Goal: Transaction & Acquisition: Purchase product/service

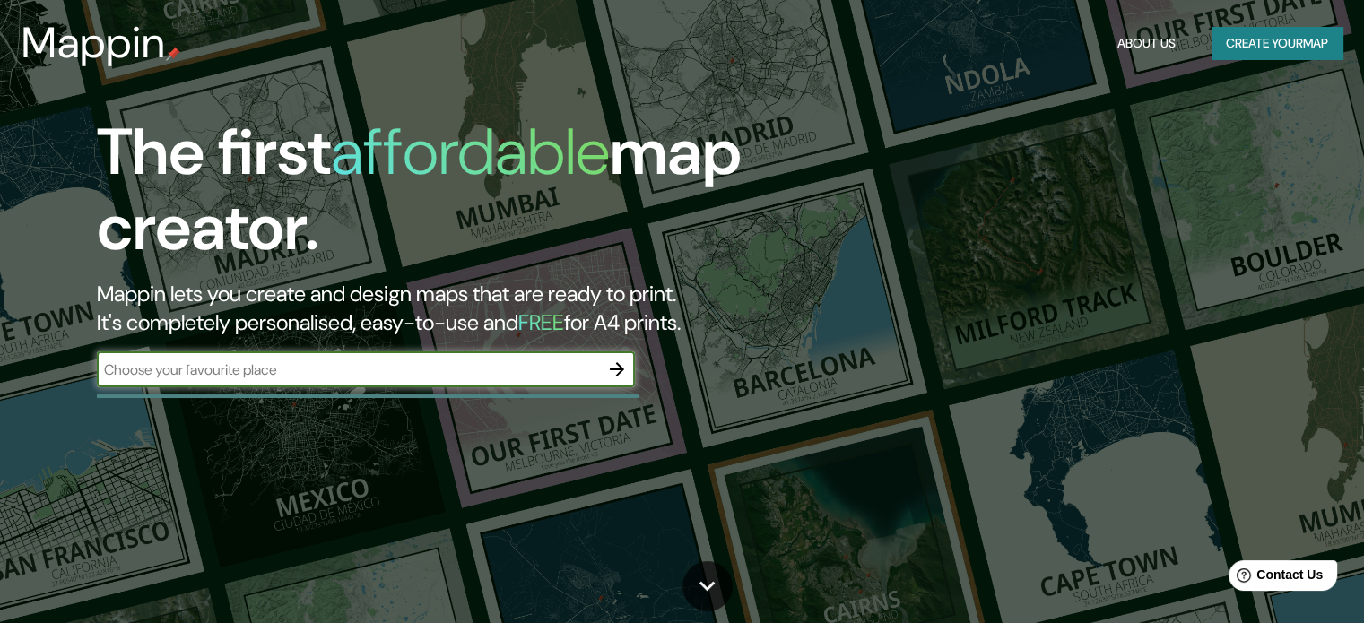
click at [451, 374] on input "text" at bounding box center [348, 370] width 502 height 21
type input "SALVADOR"
click at [617, 365] on icon "button" at bounding box center [617, 369] width 14 height 14
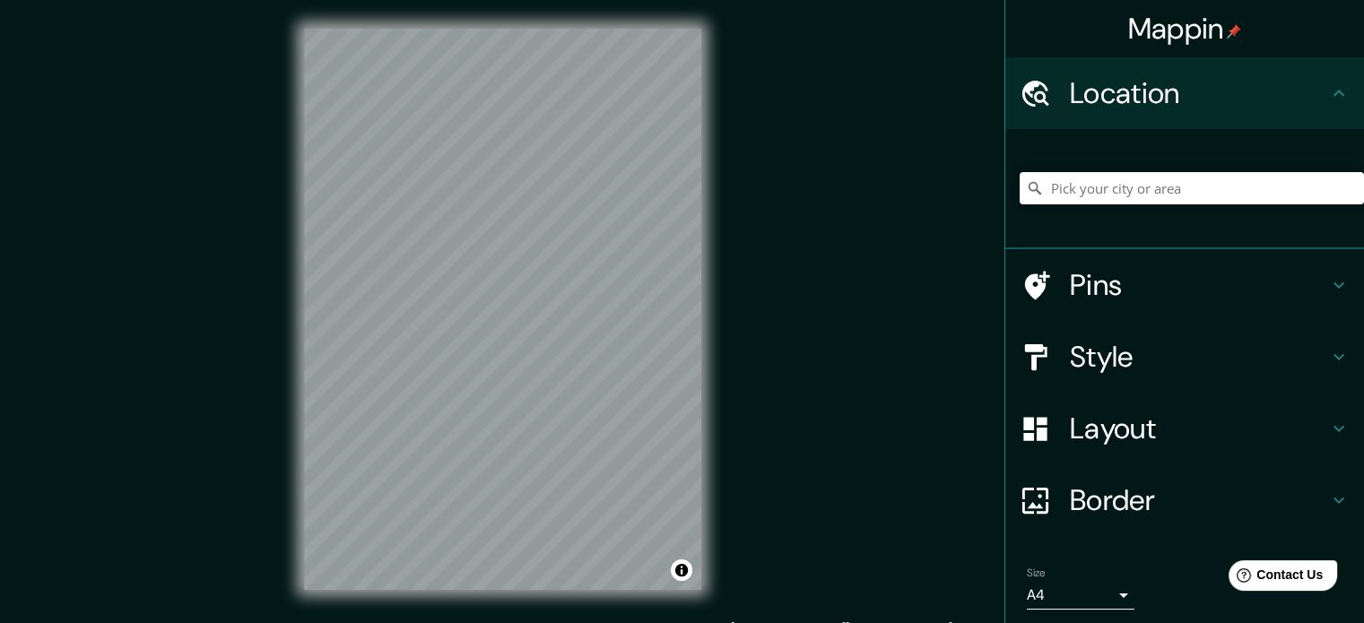
click at [1143, 197] on input "Pick your city or area" at bounding box center [1191, 188] width 344 height 32
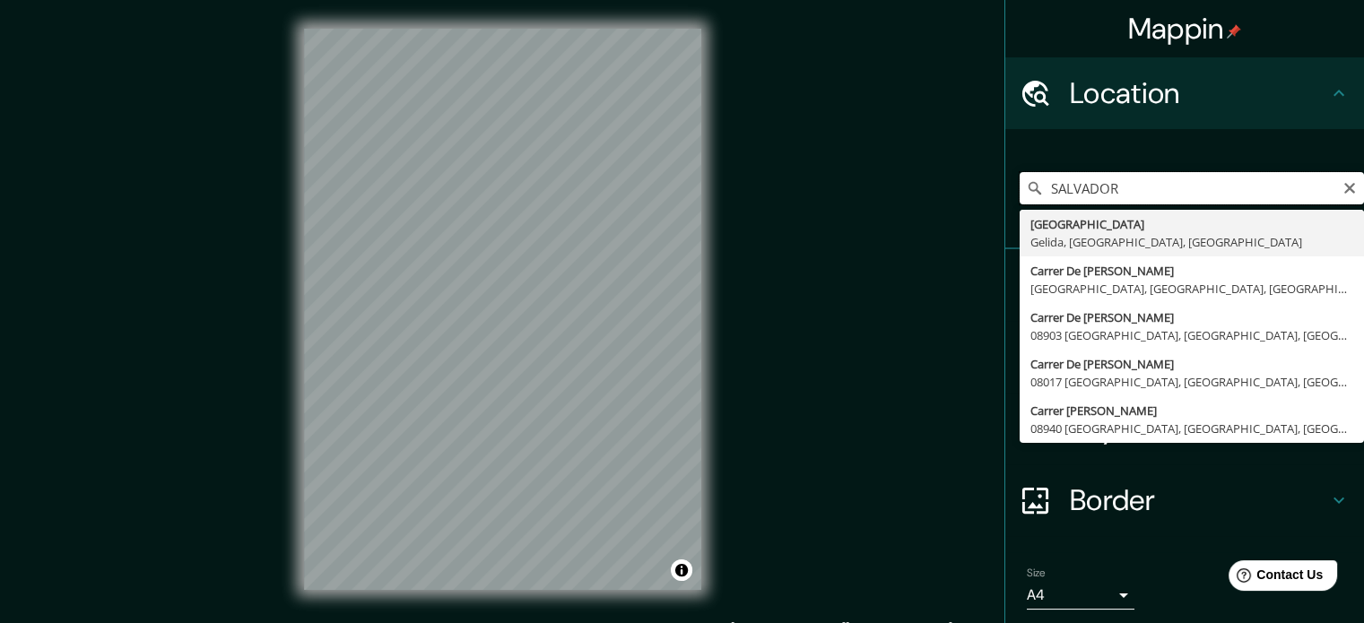
drag, startPoint x: 1119, startPoint y: 199, endPoint x: 979, endPoint y: 210, distance: 140.3
click at [979, 210] on div "Mappin Location [GEOGRAPHIC_DATA][PERSON_NAME][GEOGRAPHIC_DATA], [GEOGRAPHIC_DA…" at bounding box center [682, 323] width 1364 height 647
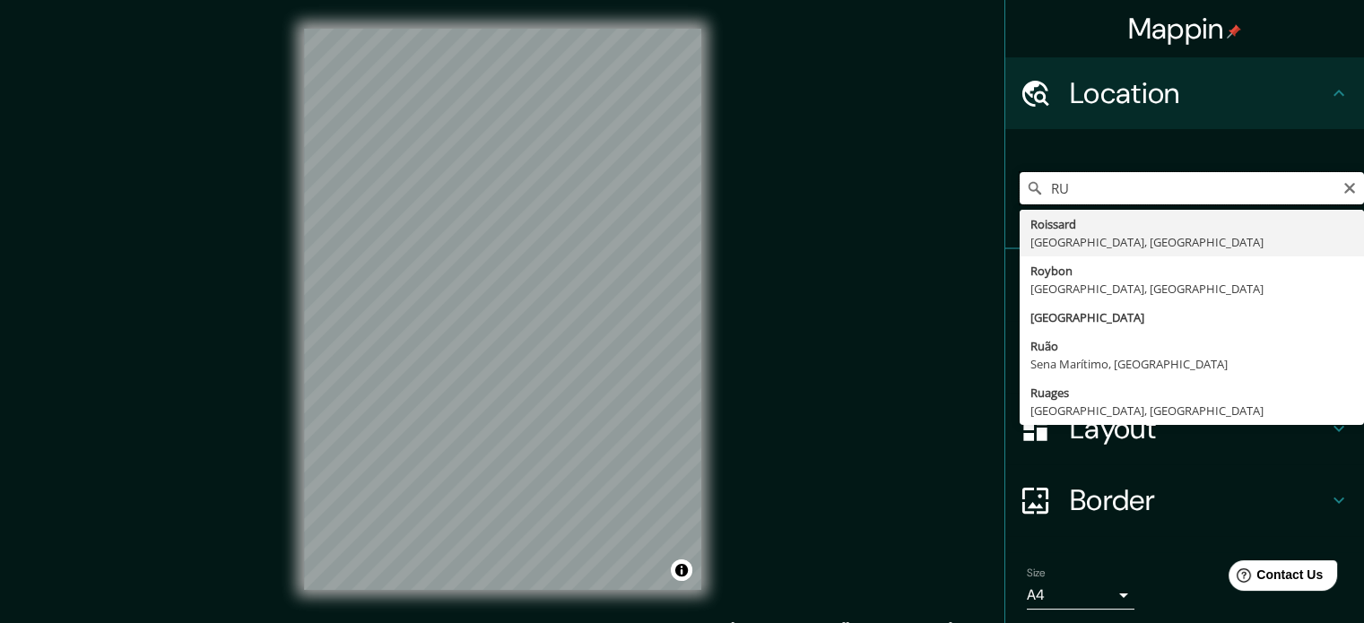
type input "R"
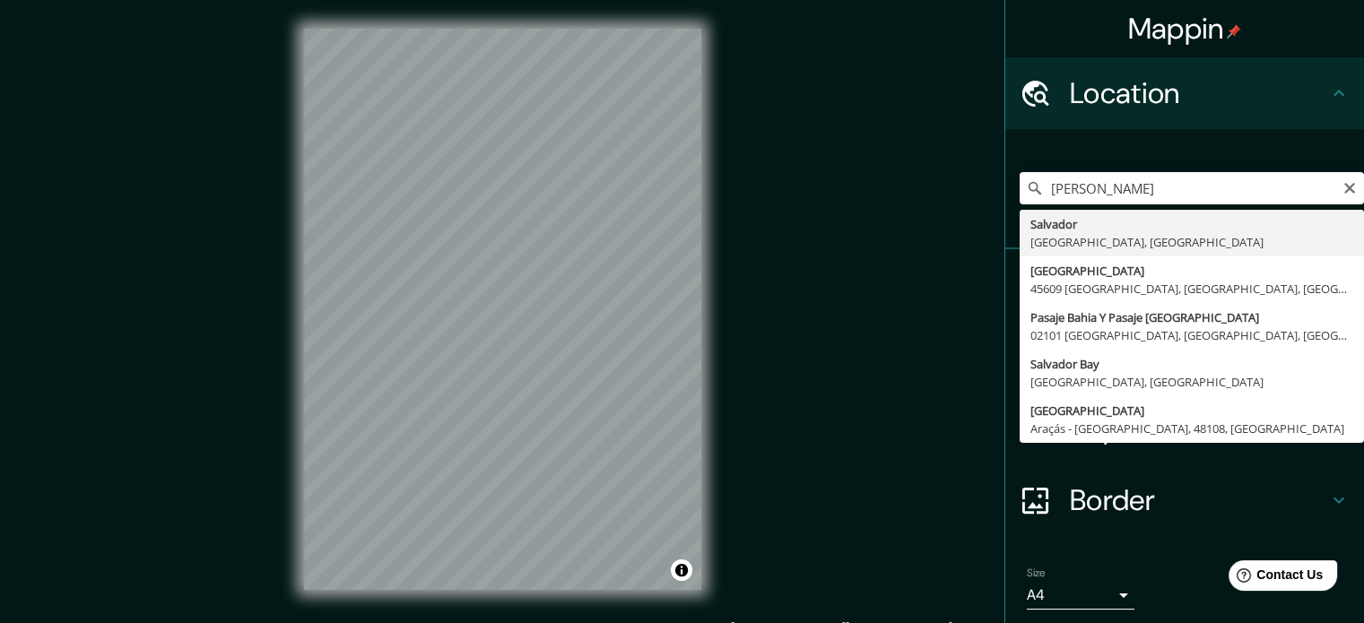
type input "[GEOGRAPHIC_DATA], [GEOGRAPHIC_DATA], [GEOGRAPHIC_DATA]"
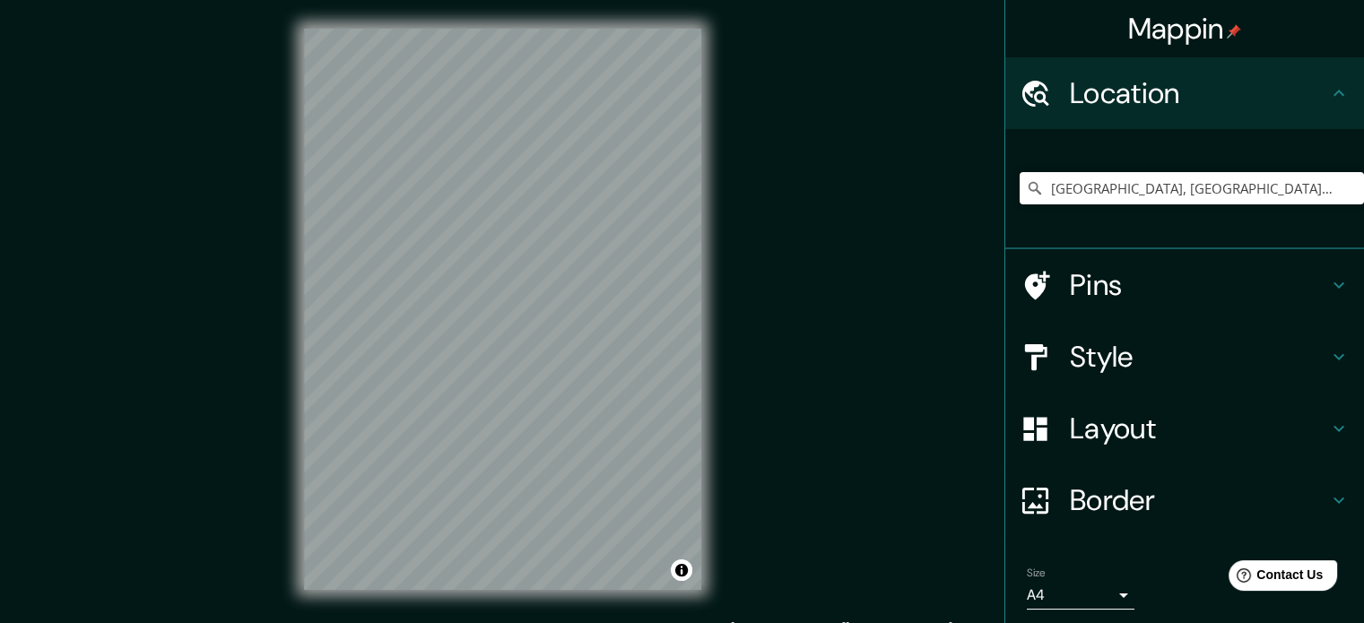
click at [1126, 351] on h4 "Style" at bounding box center [1199, 357] width 258 height 36
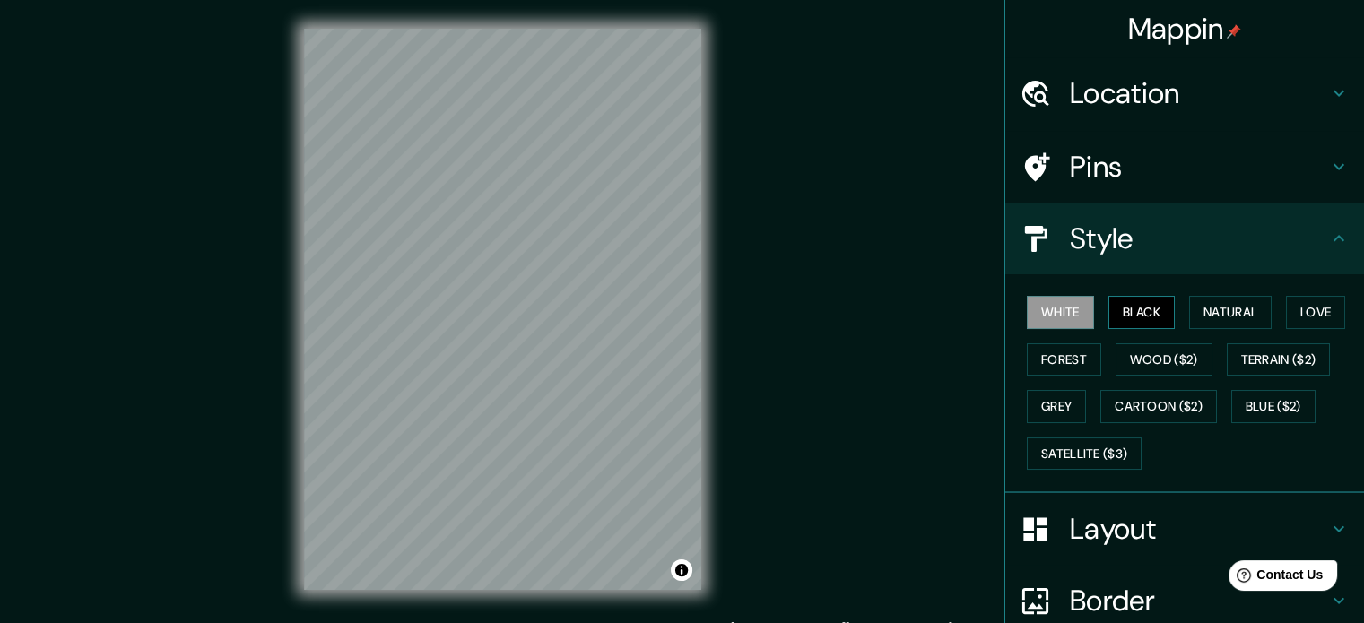
click at [1125, 311] on button "Black" at bounding box center [1141, 312] width 67 height 33
click at [1219, 310] on button "Natural" at bounding box center [1230, 312] width 82 height 33
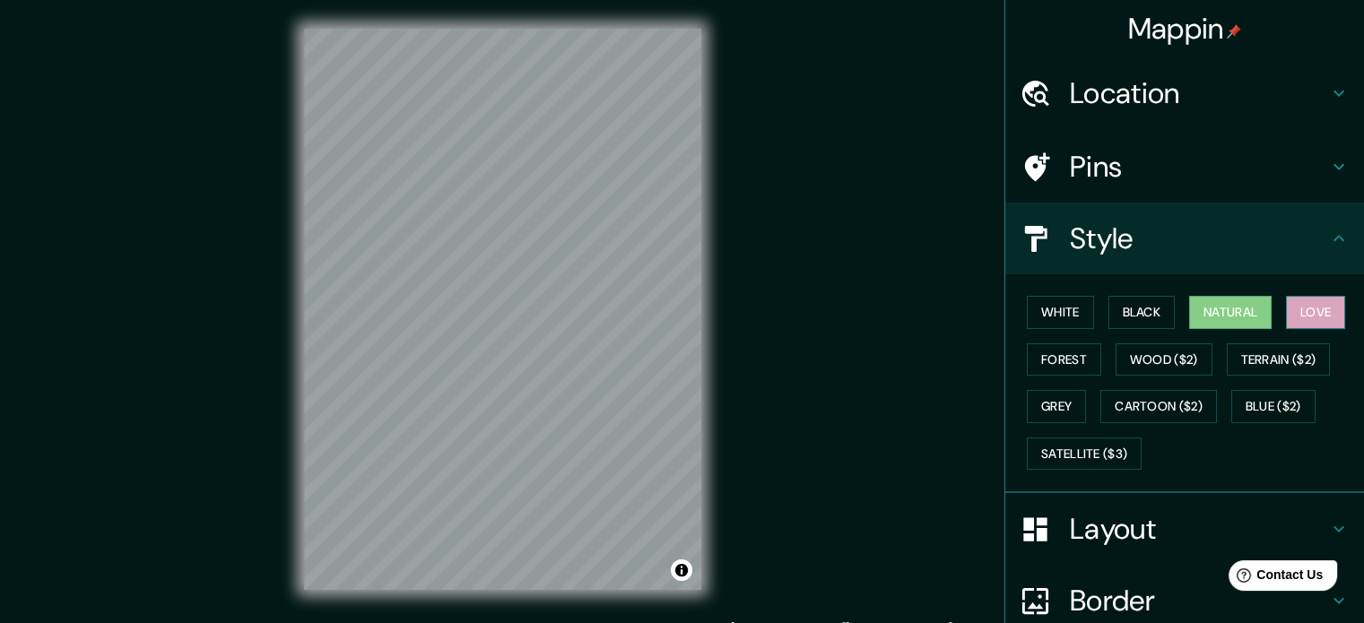
click at [1314, 308] on button "Love" at bounding box center [1315, 312] width 59 height 33
click at [1064, 353] on button "Forest" at bounding box center [1064, 359] width 74 height 33
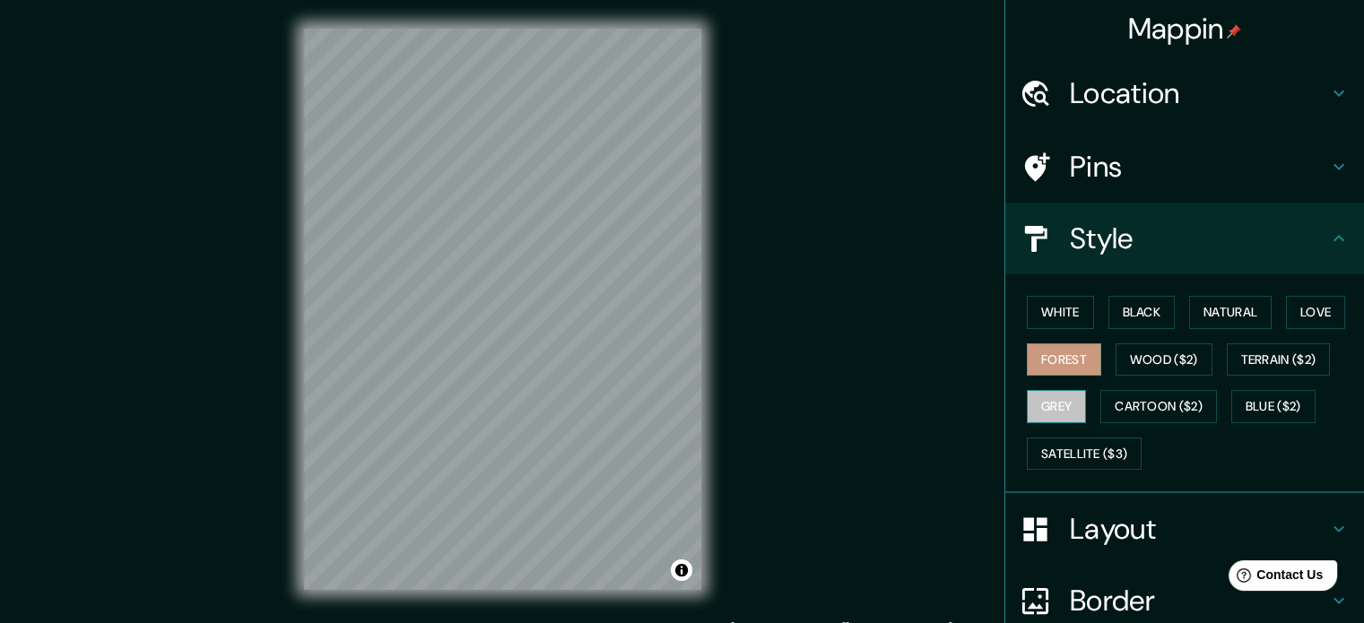
click at [1057, 408] on button "Grey" at bounding box center [1056, 406] width 59 height 33
click at [1146, 536] on h4 "Layout" at bounding box center [1199, 529] width 258 height 36
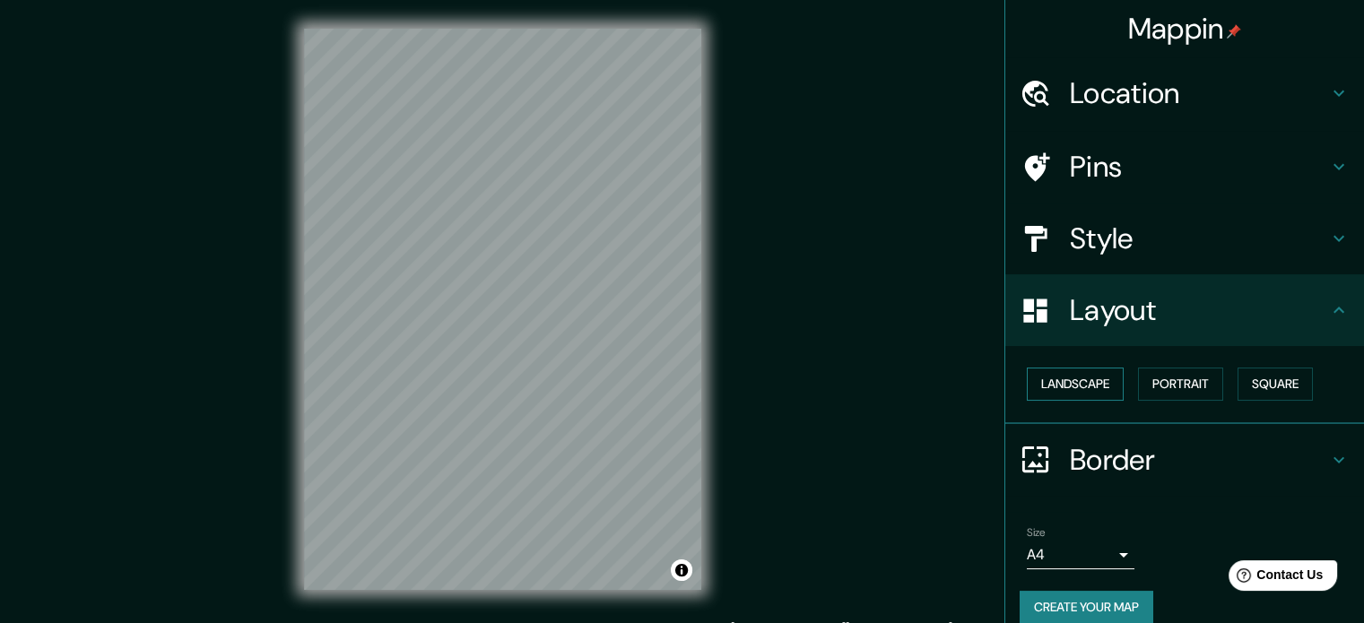
click at [1076, 383] on button "Landscape" at bounding box center [1075, 384] width 97 height 33
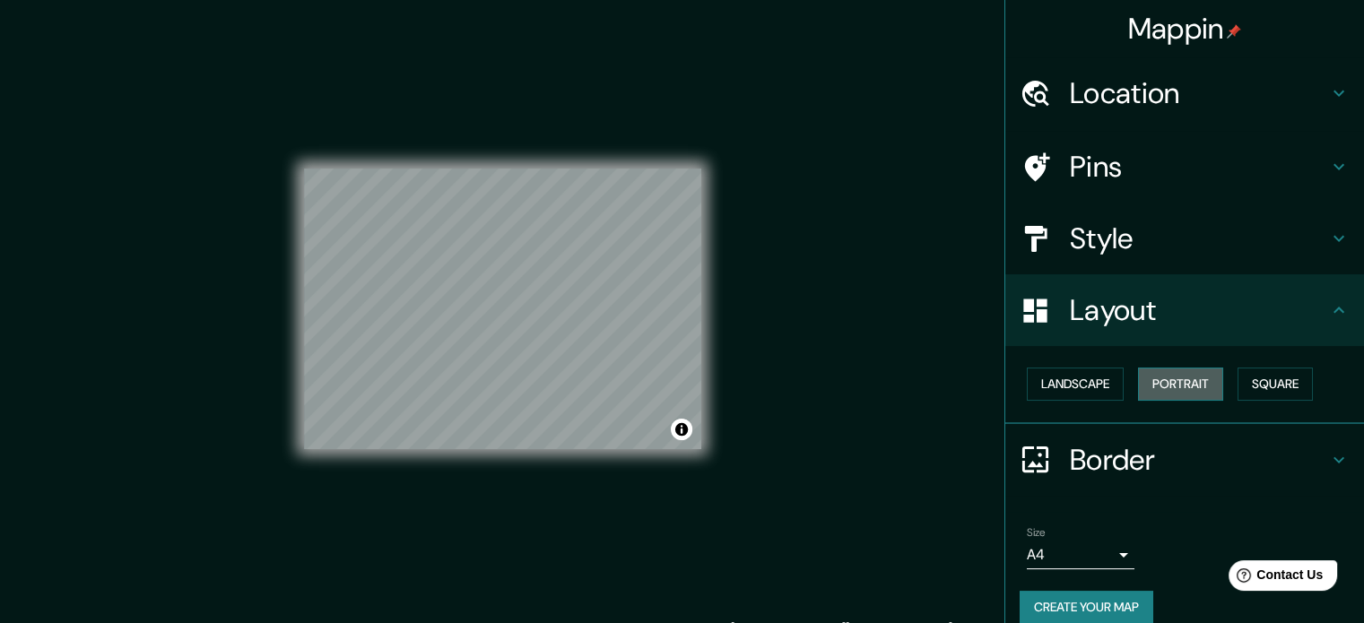
click at [1151, 379] on button "Portrait" at bounding box center [1180, 384] width 85 height 33
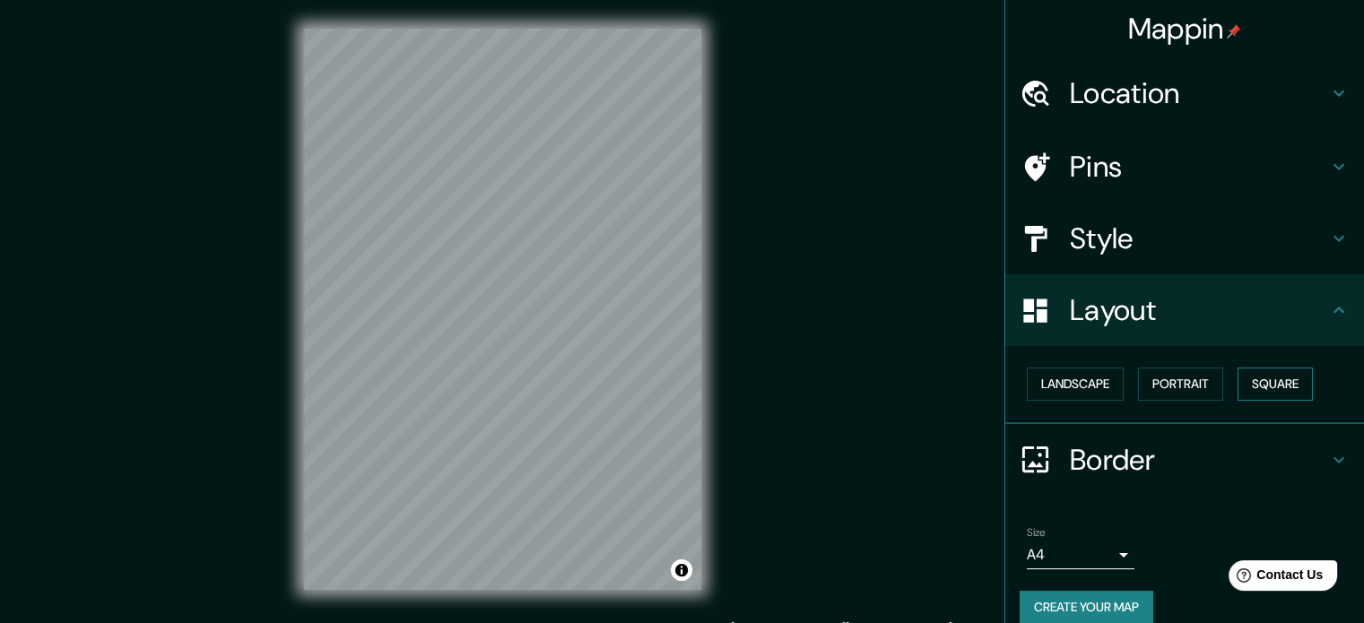
click at [1253, 378] on button "Square" at bounding box center [1274, 384] width 75 height 33
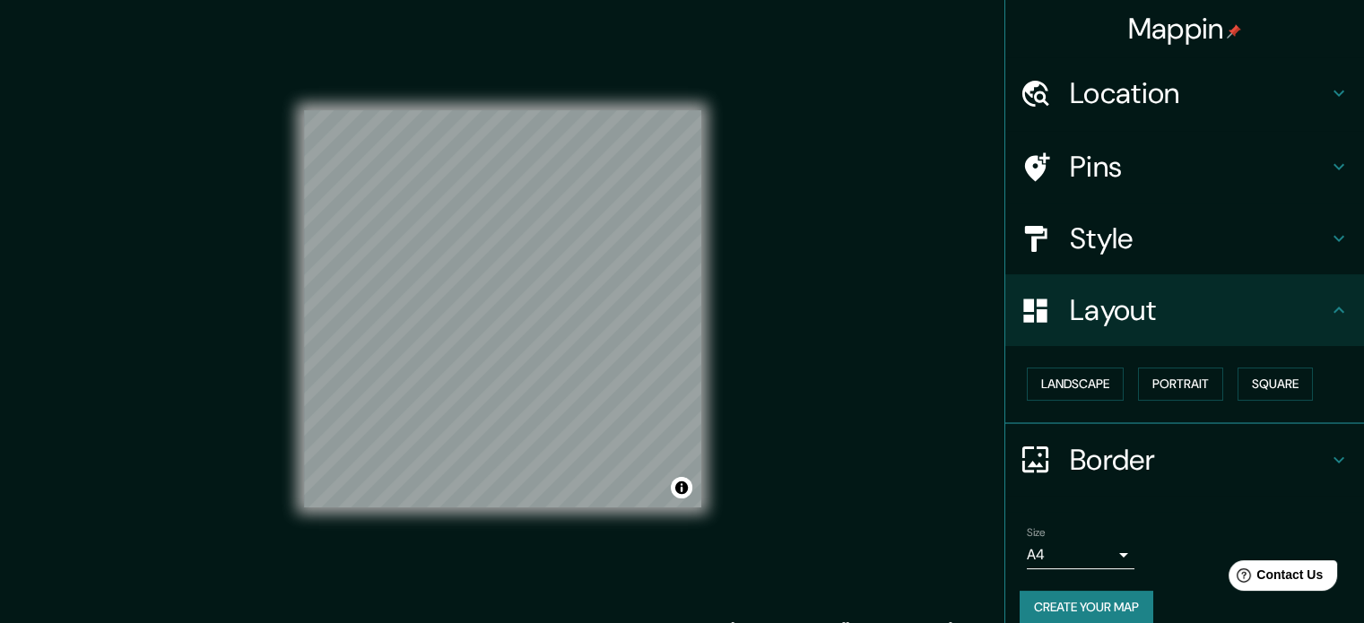
click at [1107, 551] on body "Mappin Location [GEOGRAPHIC_DATA], [GEOGRAPHIC_DATA], [GEOGRAPHIC_DATA] Pins St…" at bounding box center [682, 311] width 1364 height 623
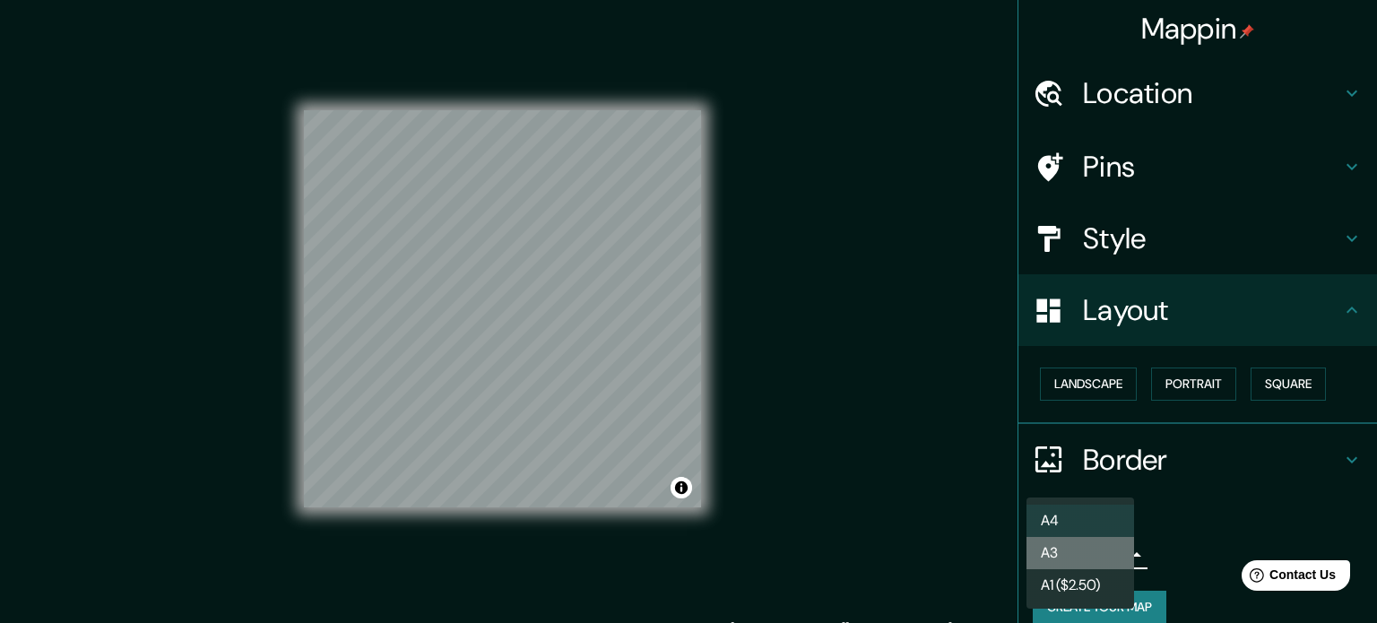
click at [1079, 539] on li "A3" at bounding box center [1081, 553] width 108 height 32
type input "a4"
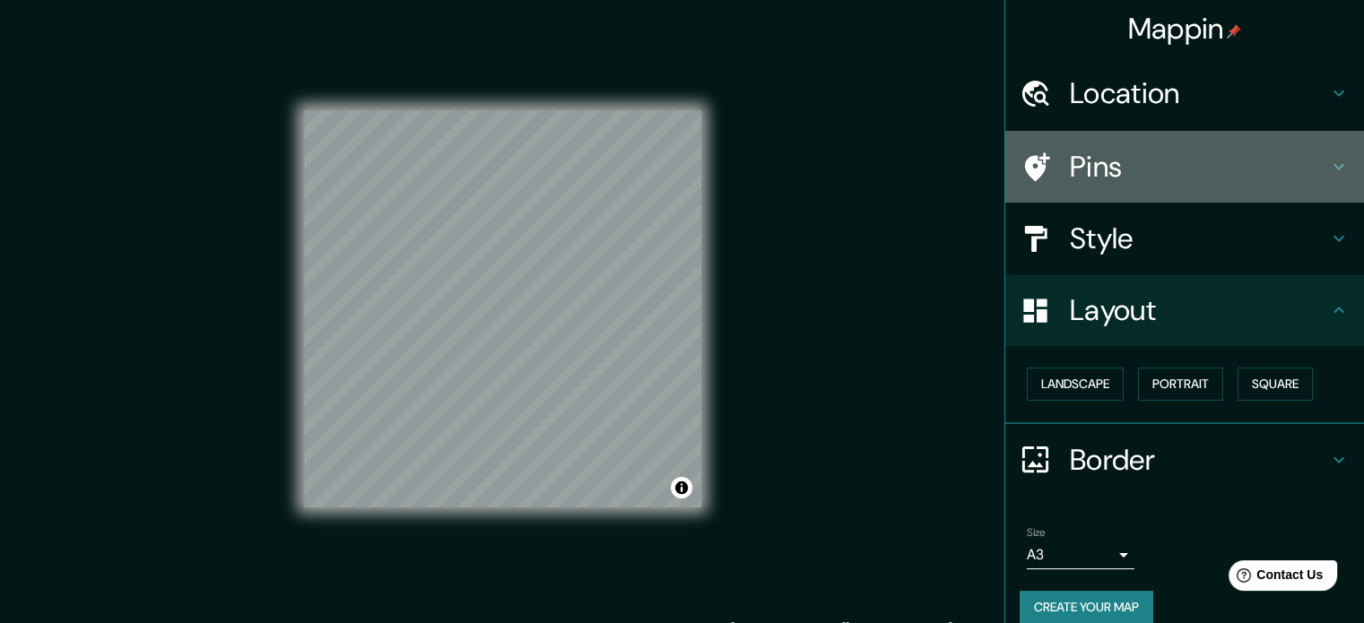
click at [1119, 168] on h4 "Pins" at bounding box center [1199, 167] width 258 height 36
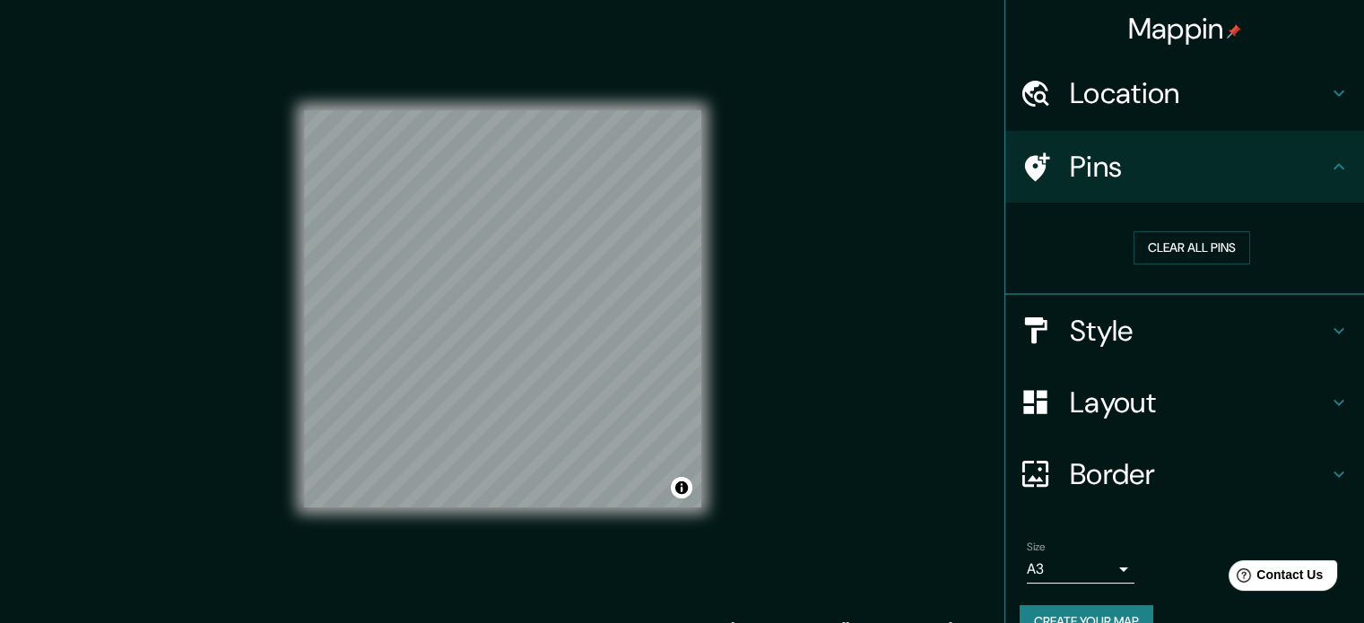
click at [1123, 167] on h4 "Pins" at bounding box center [1199, 167] width 258 height 36
click at [1114, 104] on h4 "Location" at bounding box center [1199, 93] width 258 height 36
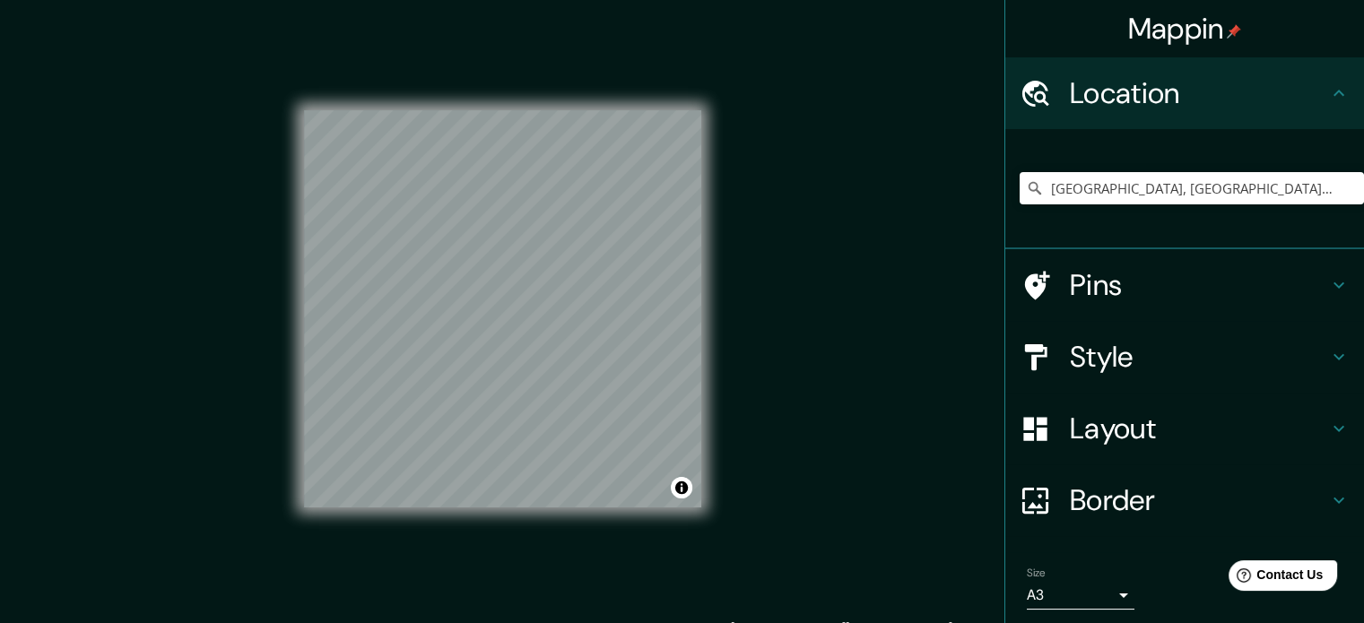
click at [1127, 95] on h4 "Location" at bounding box center [1199, 93] width 258 height 36
